Goal: Task Accomplishment & Management: Manage account settings

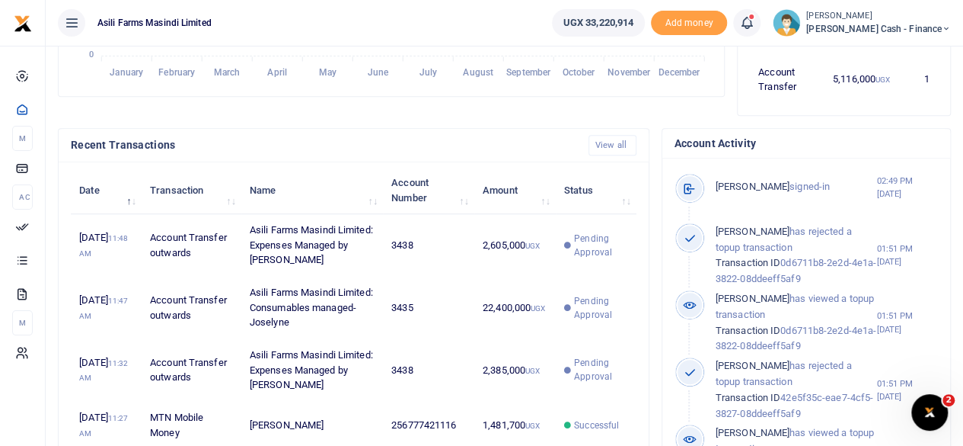
scroll to position [457, 0]
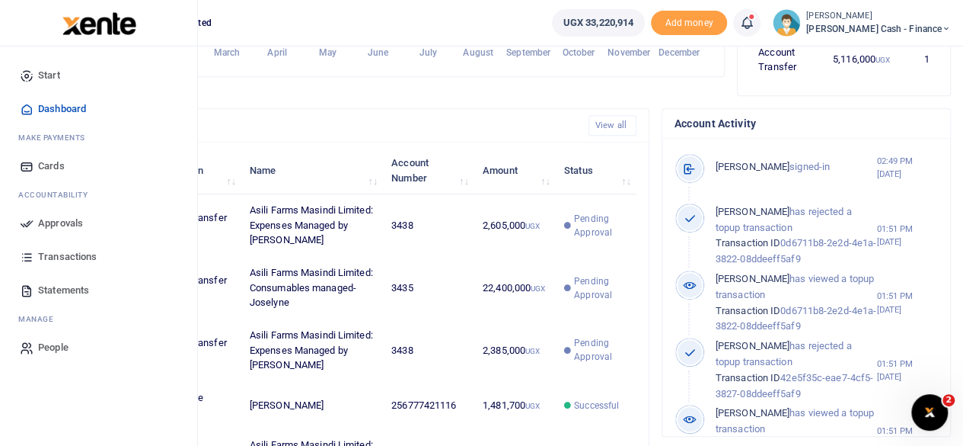
click at [49, 219] on span "Approvals" at bounding box center [60, 223] width 45 height 15
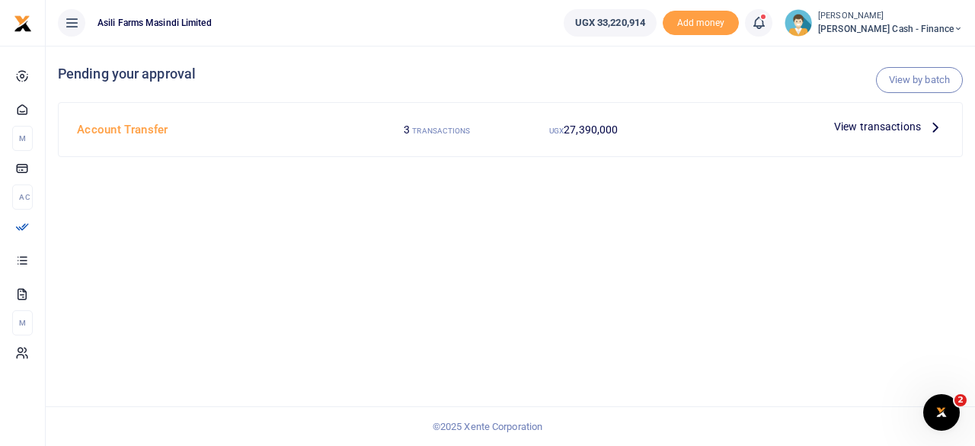
click at [936, 129] on icon at bounding box center [935, 126] width 17 height 17
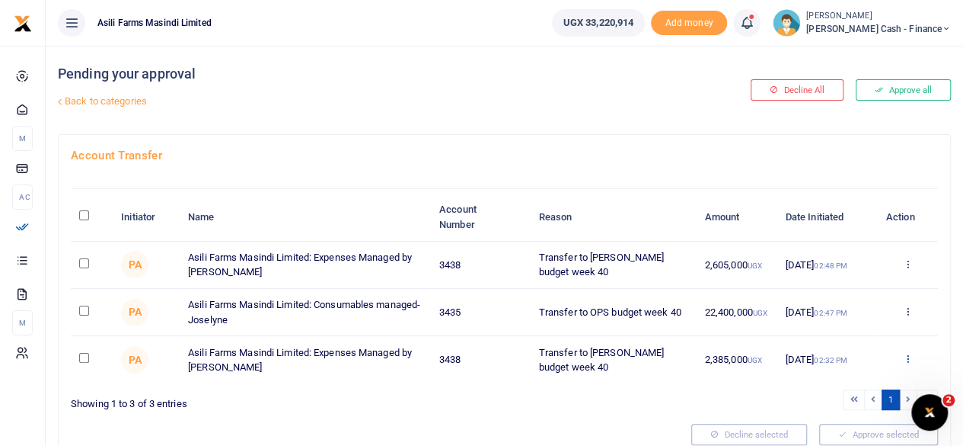
click at [909, 354] on icon at bounding box center [908, 358] width 10 height 11
click at [835, 295] on link "Decline" at bounding box center [851, 300] width 120 height 21
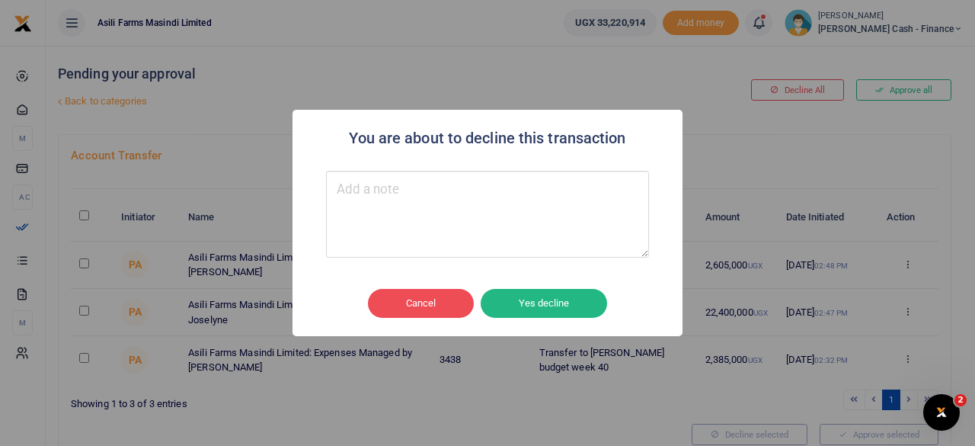
click at [497, 222] on textarea "Type your message here" at bounding box center [487, 214] width 323 height 87
type textarea "Put on hold"
click at [612, 296] on div "Cancel No Yes decline" at bounding box center [488, 303] width 360 height 35
click at [542, 310] on button "Yes decline" at bounding box center [544, 303] width 126 height 29
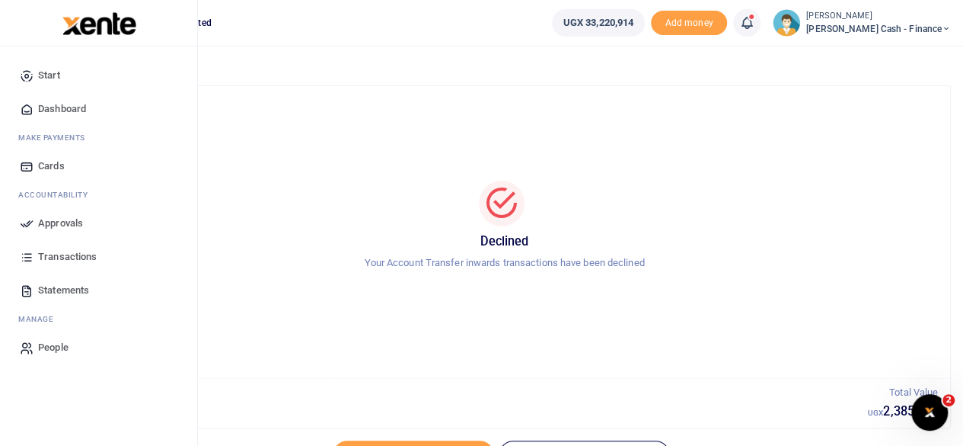
click at [66, 221] on span "Approvals" at bounding box center [60, 223] width 45 height 15
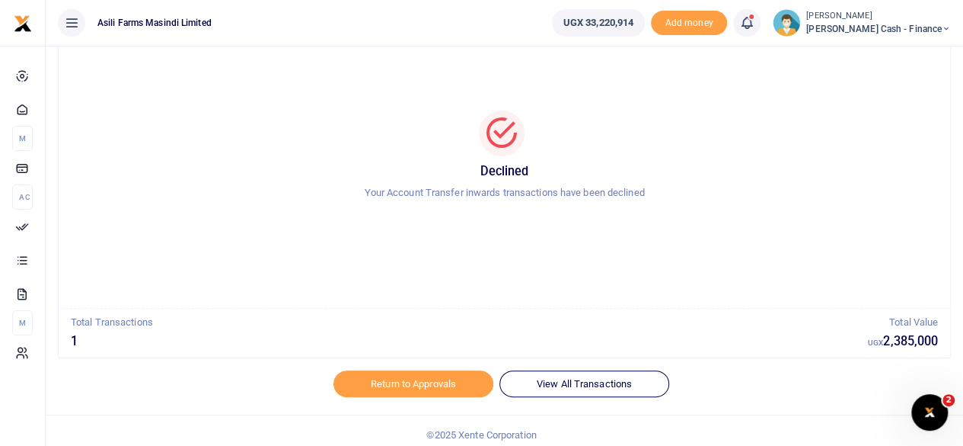
scroll to position [78, 0]
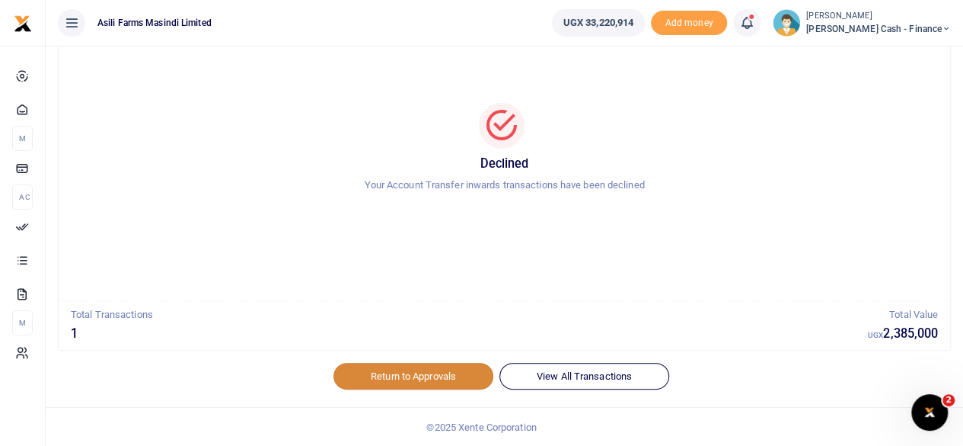
click at [433, 382] on link "Return to Approvals" at bounding box center [414, 376] width 160 height 26
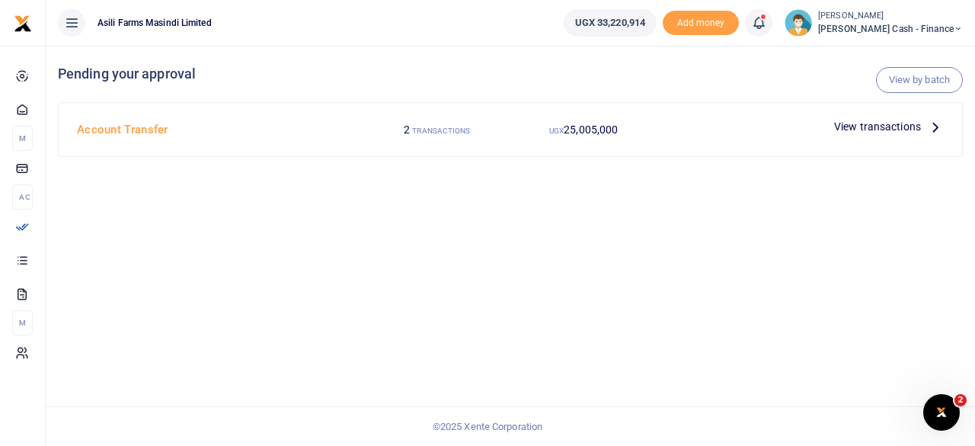
click at [925, 129] on p "View transactions" at bounding box center [889, 126] width 110 height 17
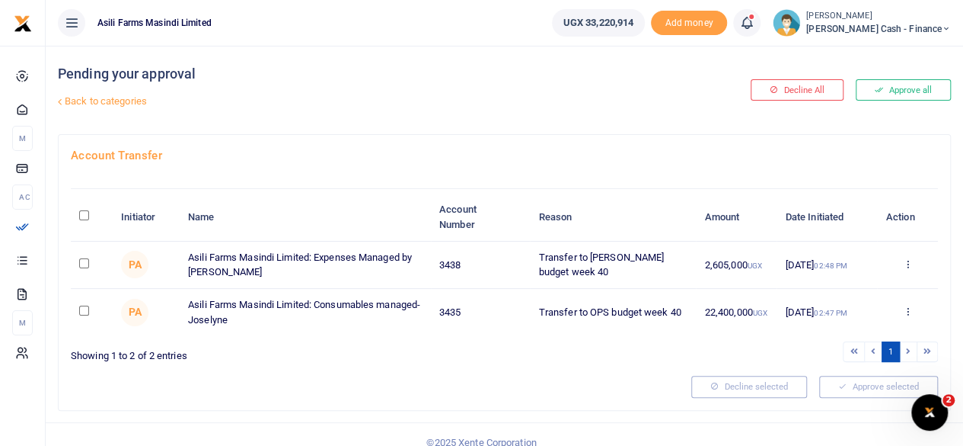
click at [87, 215] on input "\a \a : activate to sort column descending" at bounding box center [84, 215] width 10 height 10
checkbox input "true"
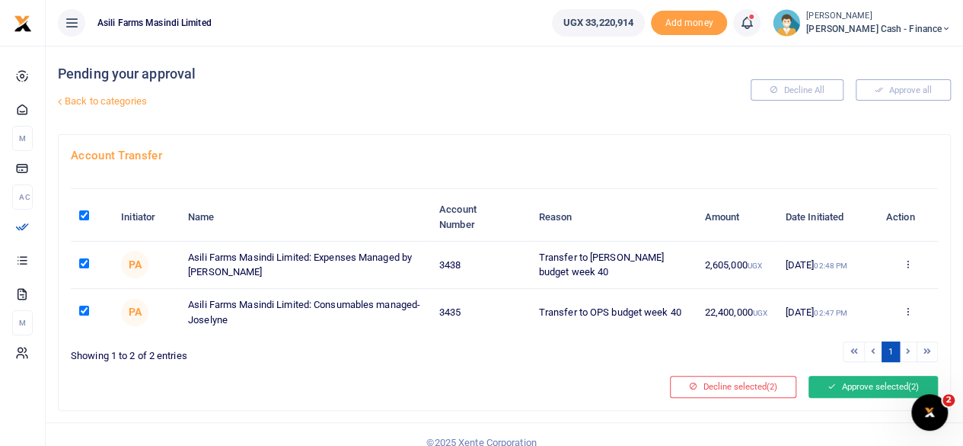
click at [881, 383] on button "Approve selected (2)" at bounding box center [873, 385] width 129 height 21
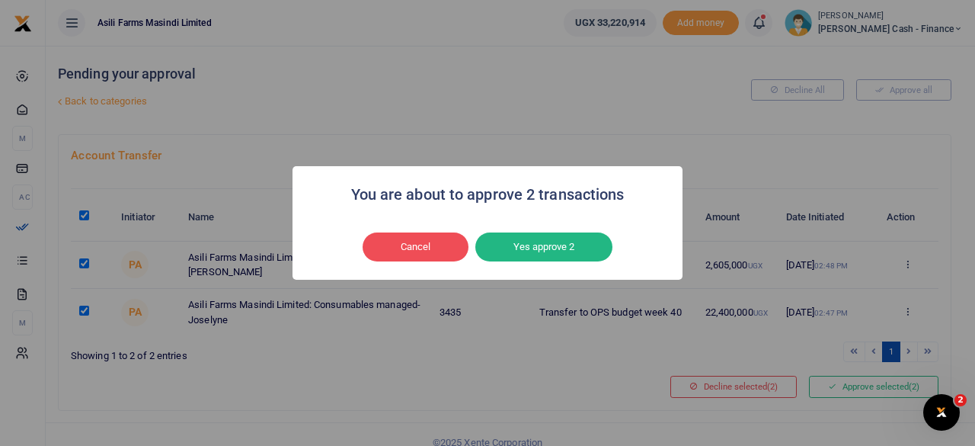
click at [548, 244] on button "Yes approve 2" at bounding box center [543, 246] width 137 height 29
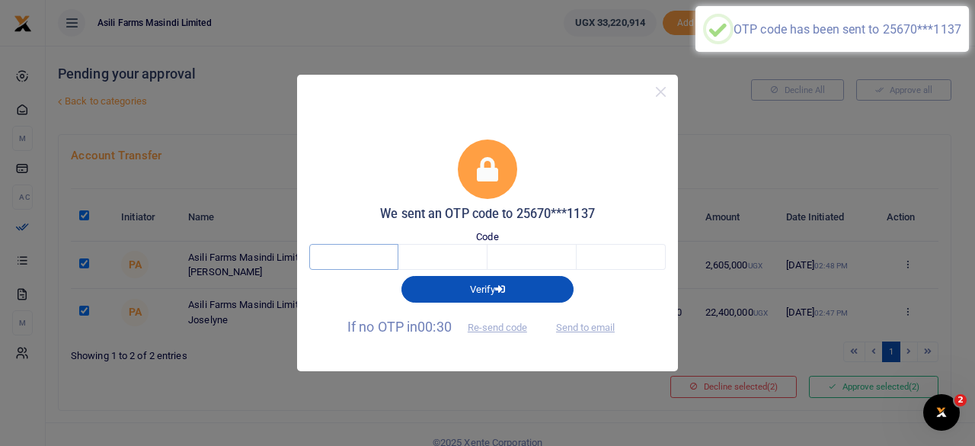
click at [363, 267] on input "text" at bounding box center [353, 257] width 89 height 26
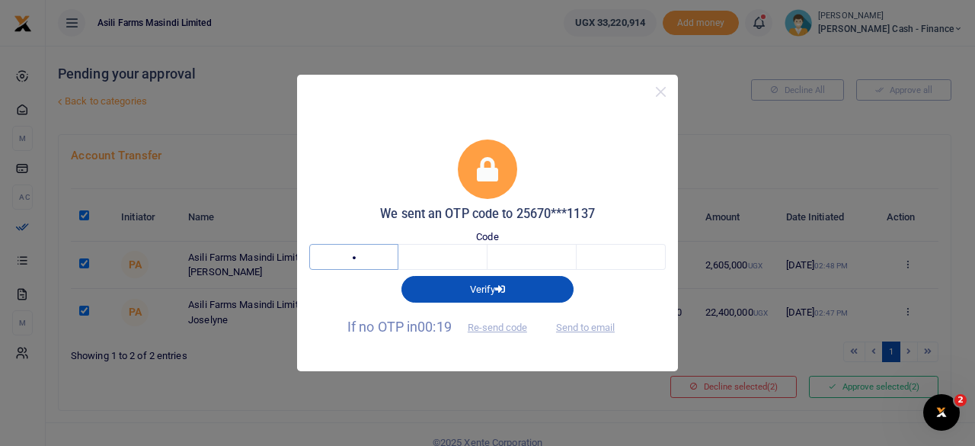
type input "3"
type input "7"
type input "2"
type input "8"
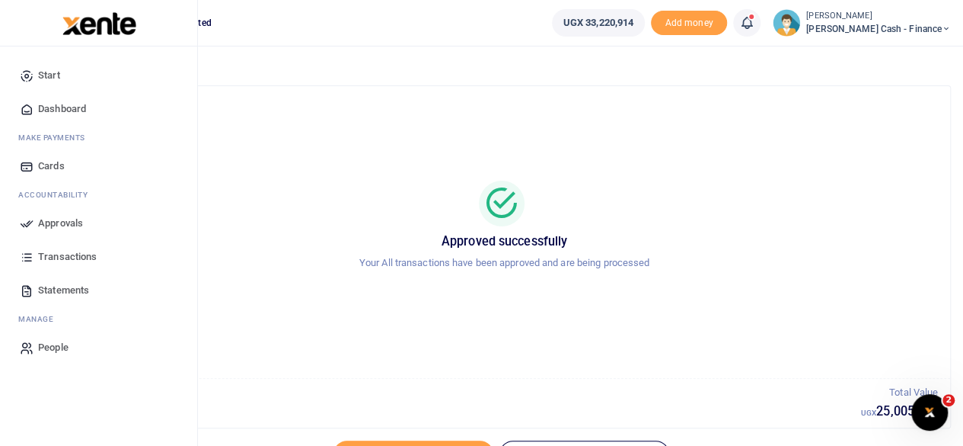
click at [69, 112] on span "Dashboard" at bounding box center [62, 108] width 48 height 15
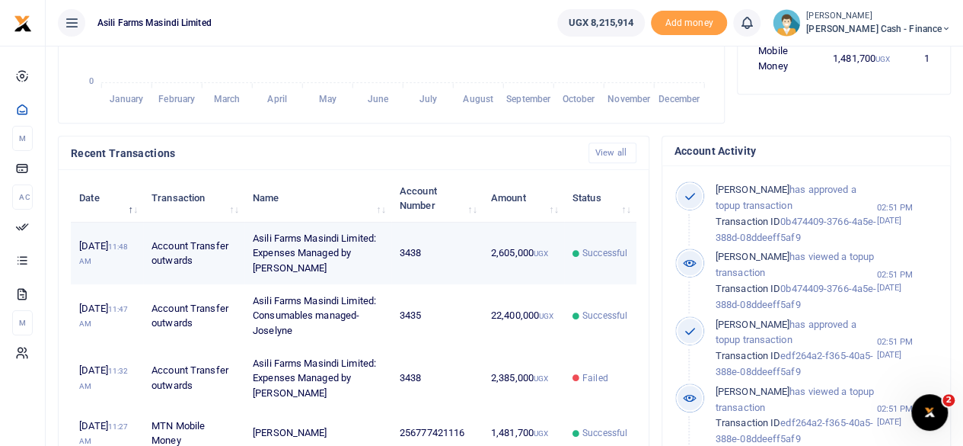
scroll to position [457, 0]
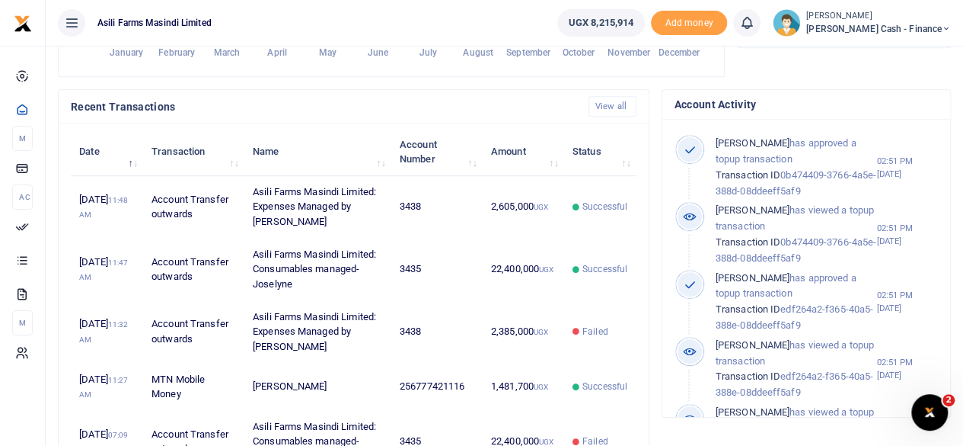
click at [928, 30] on span "Petty Cash - Finance" at bounding box center [879, 29] width 145 height 14
click at [903, 56] on link "Switch accounts" at bounding box center [842, 55] width 120 height 21
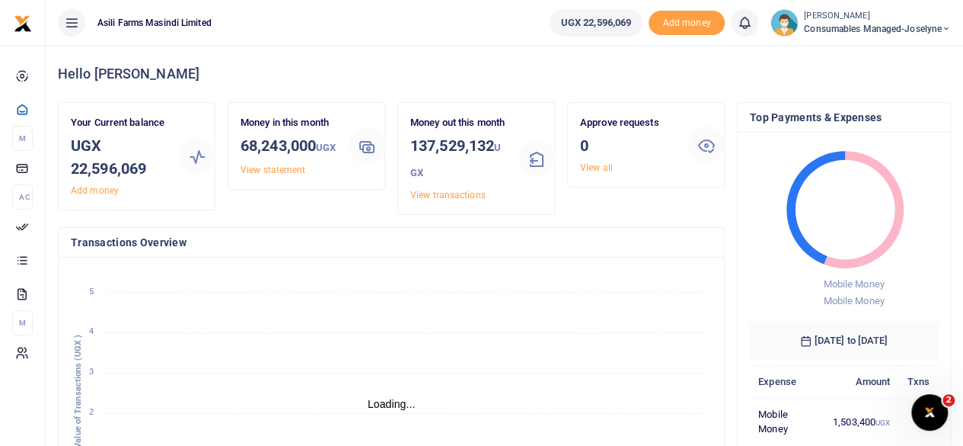
click at [909, 30] on span "Consumables managed-Joselyne" at bounding box center [877, 29] width 147 height 14
click at [900, 56] on link "Switch accounts" at bounding box center [893, 55] width 120 height 21
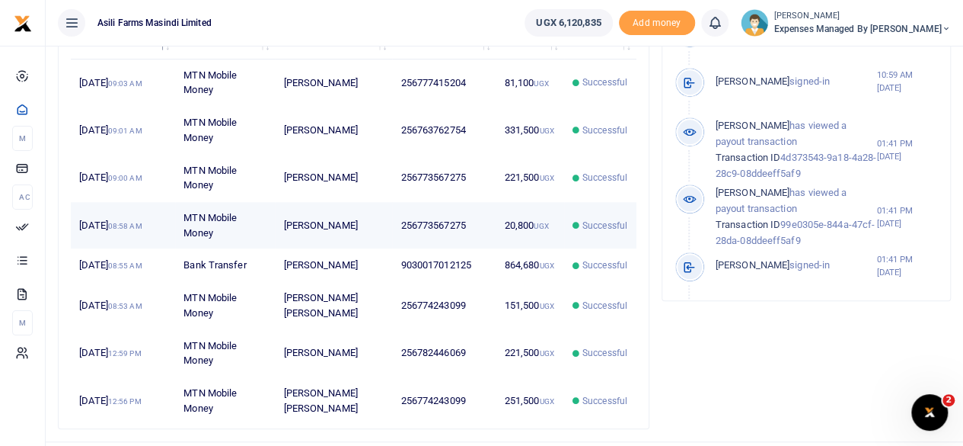
scroll to position [609, 0]
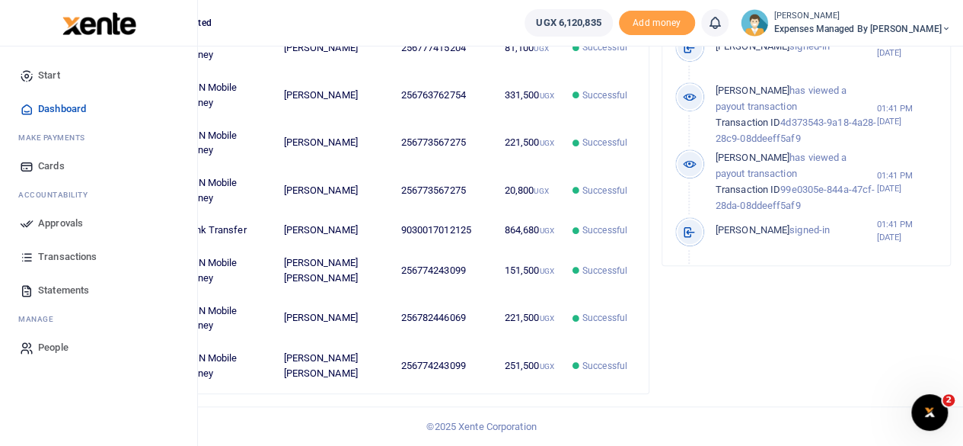
click at [78, 251] on span "Transactions" at bounding box center [67, 256] width 59 height 15
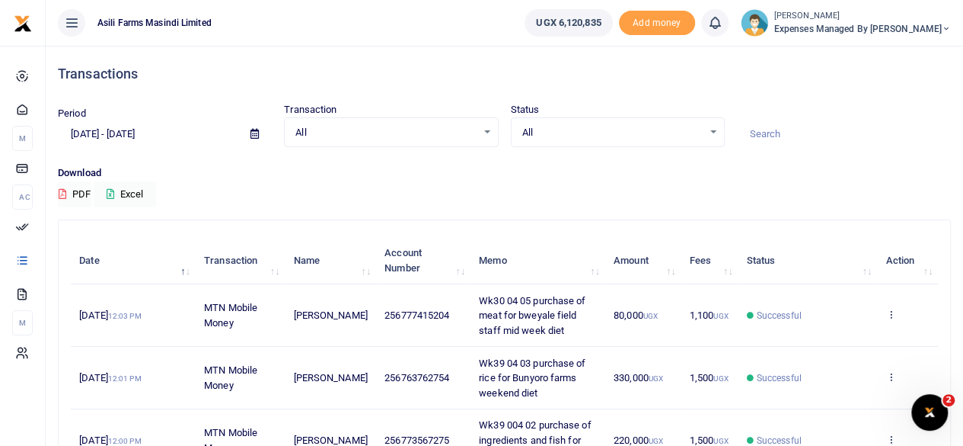
click at [790, 305] on td "Successful" at bounding box center [807, 315] width 139 height 62
click at [790, 311] on span "Successful" at bounding box center [779, 315] width 45 height 14
click at [887, 309] on icon at bounding box center [891, 313] width 10 height 11
click at [847, 342] on link "View details" at bounding box center [835, 339] width 120 height 21
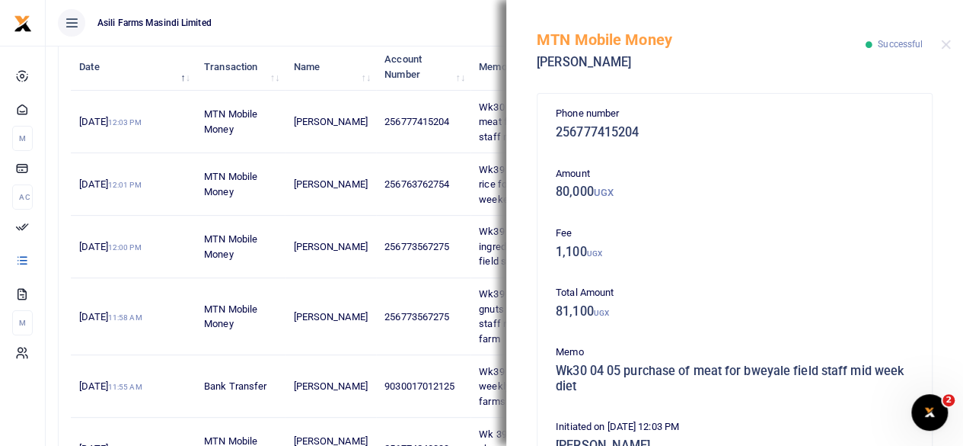
scroll to position [228, 0]
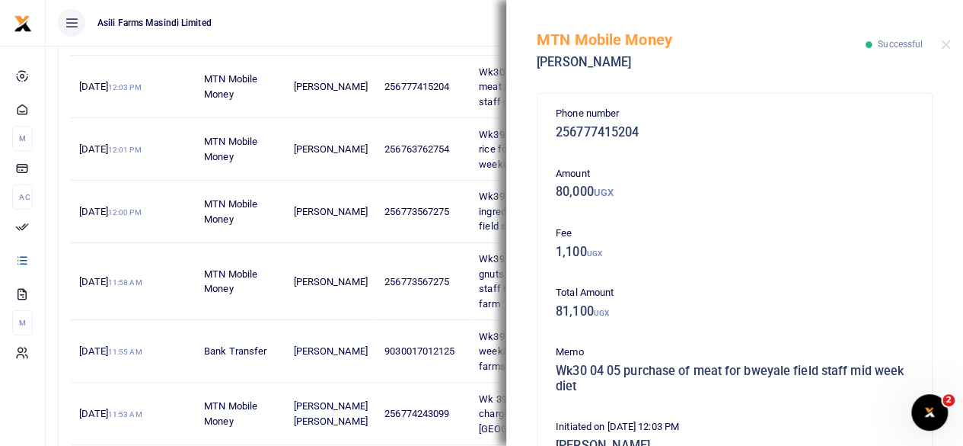
click at [494, 14] on ul "Asili Farms Masindi Limited" at bounding box center [279, 23] width 467 height 46
click at [947, 41] on button "Close" at bounding box center [946, 45] width 10 height 10
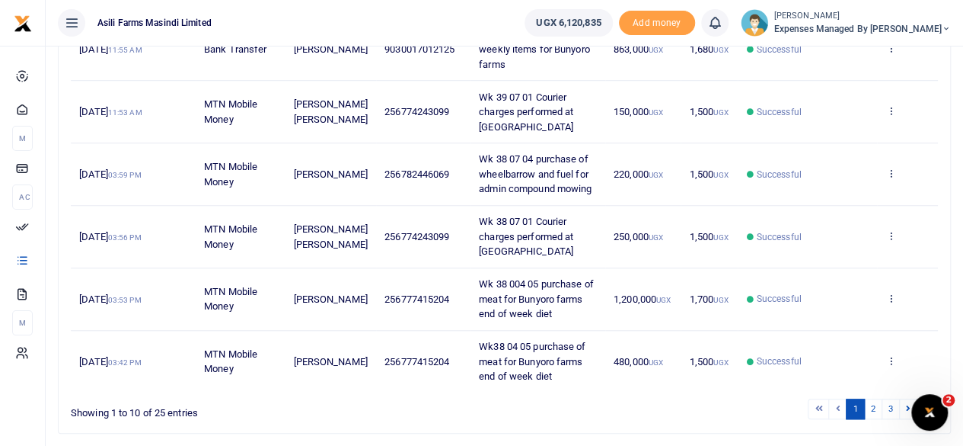
scroll to position [533, 0]
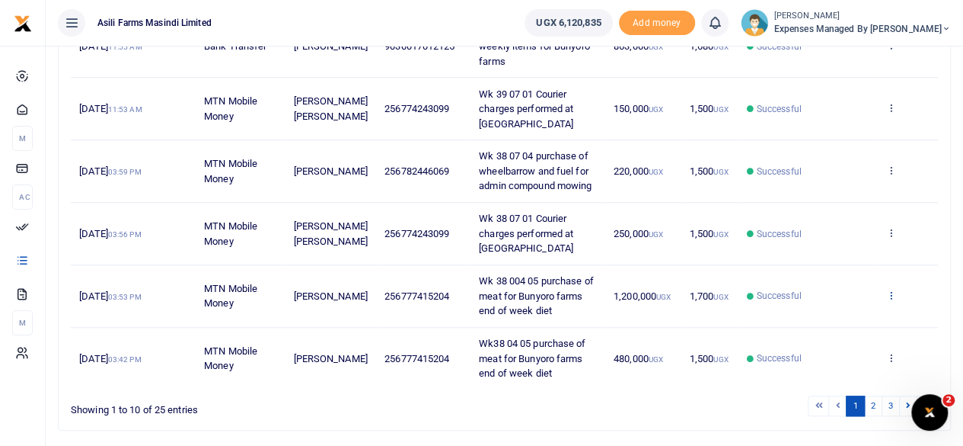
click at [887, 292] on icon at bounding box center [891, 294] width 10 height 11
click at [818, 314] on link "View details" at bounding box center [835, 318] width 120 height 21
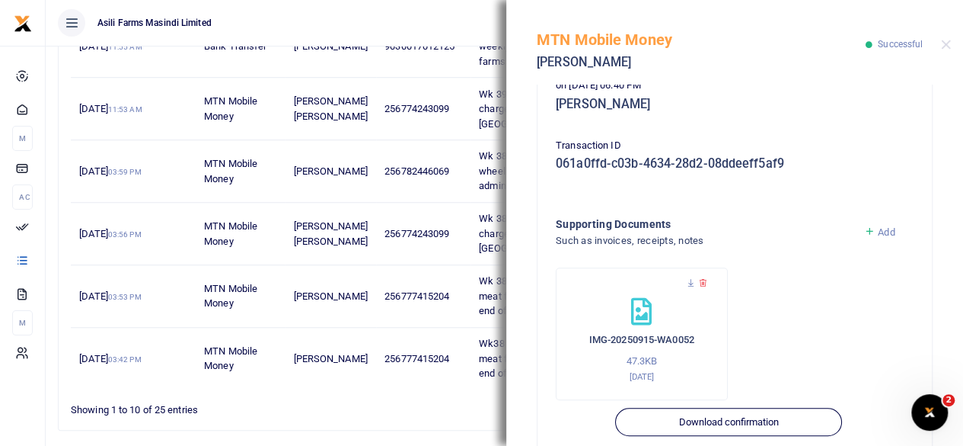
scroll to position [443, 0]
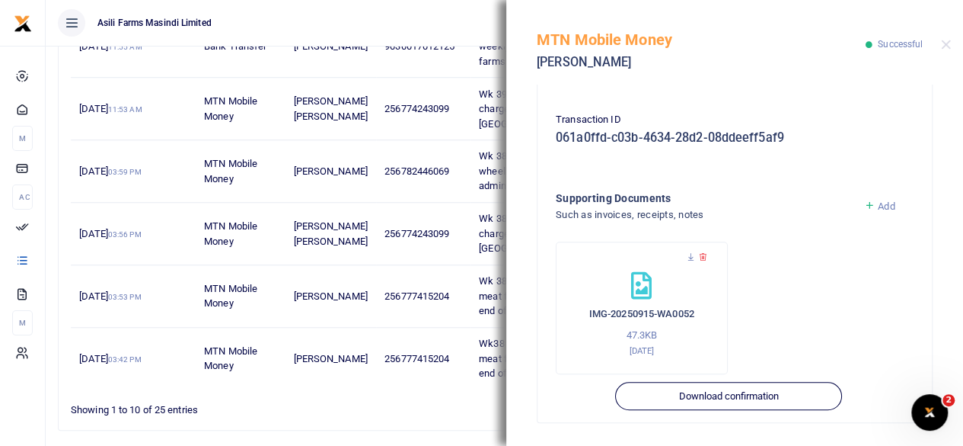
click at [959, 41] on div "MTN Mobile Money Mathias Salvador Senoga Successful" at bounding box center [735, 42] width 457 height 85
click at [951, 43] on div "MTN Mobile Money Mathias Salvador Senoga Successful" at bounding box center [735, 42] width 457 height 85
click at [949, 45] on button "Close" at bounding box center [946, 45] width 10 height 10
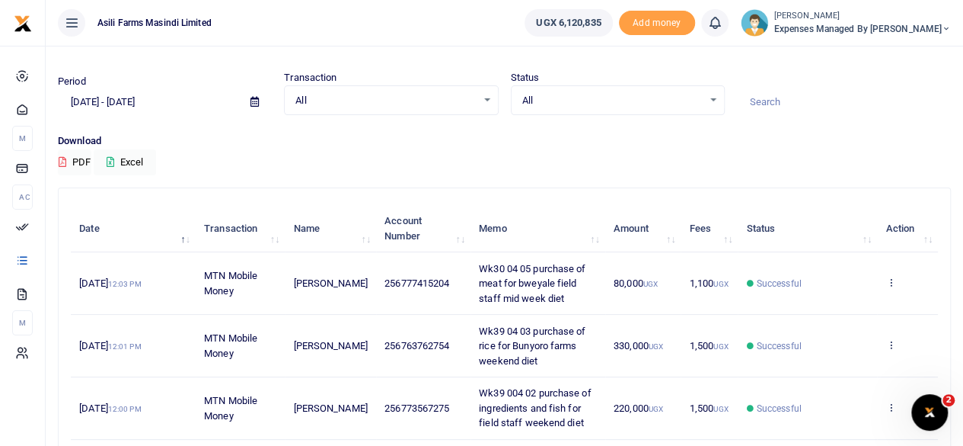
scroll to position [0, 0]
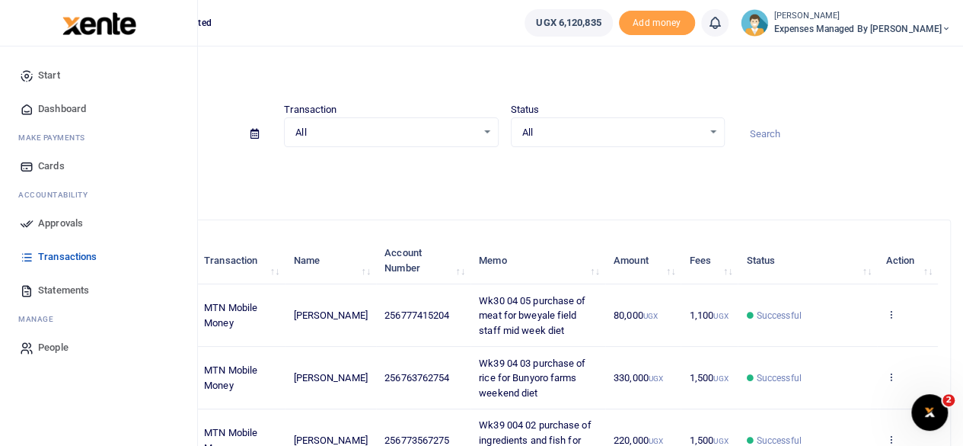
click at [67, 106] on span "Dashboard" at bounding box center [62, 108] width 48 height 15
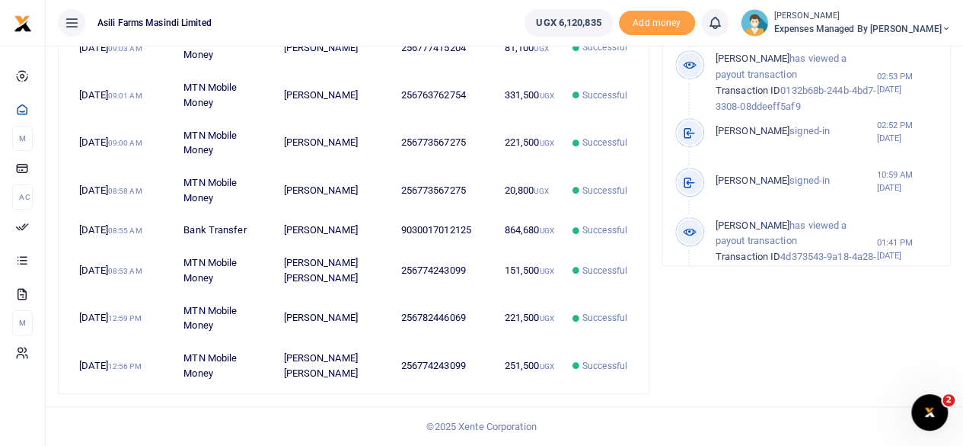
scroll to position [12, 12]
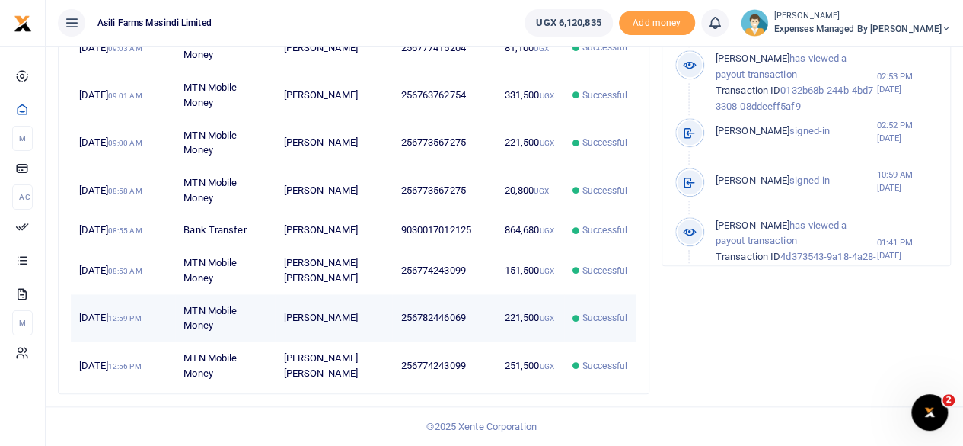
click at [550, 325] on td "221,500 UGX" at bounding box center [530, 317] width 68 height 47
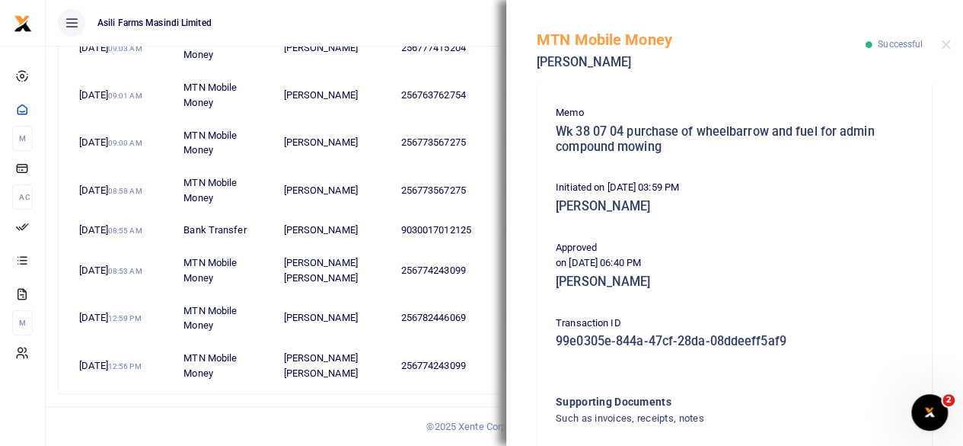
scroll to position [225, 0]
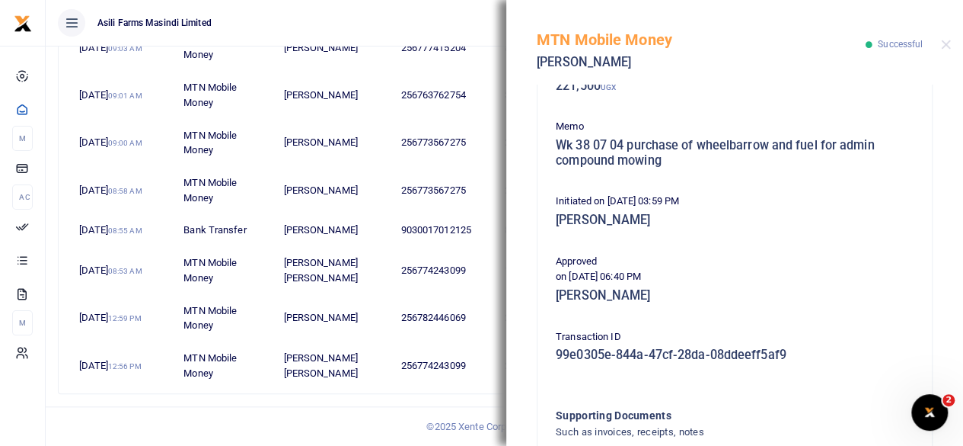
click at [951, 43] on div "MTN Mobile Money Ruth Nabejja Successful" at bounding box center [735, 42] width 457 height 85
click at [946, 47] on button "Close" at bounding box center [946, 45] width 10 height 10
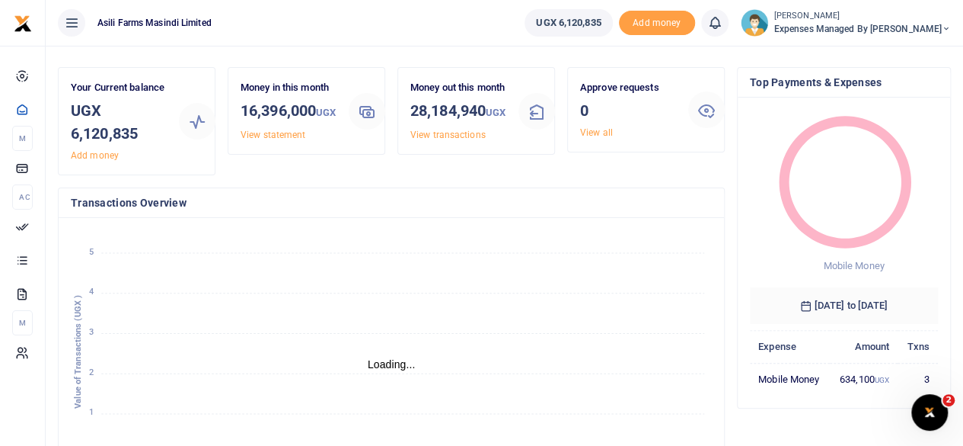
scroll to position [0, 0]
